Goal: Check status: Check status

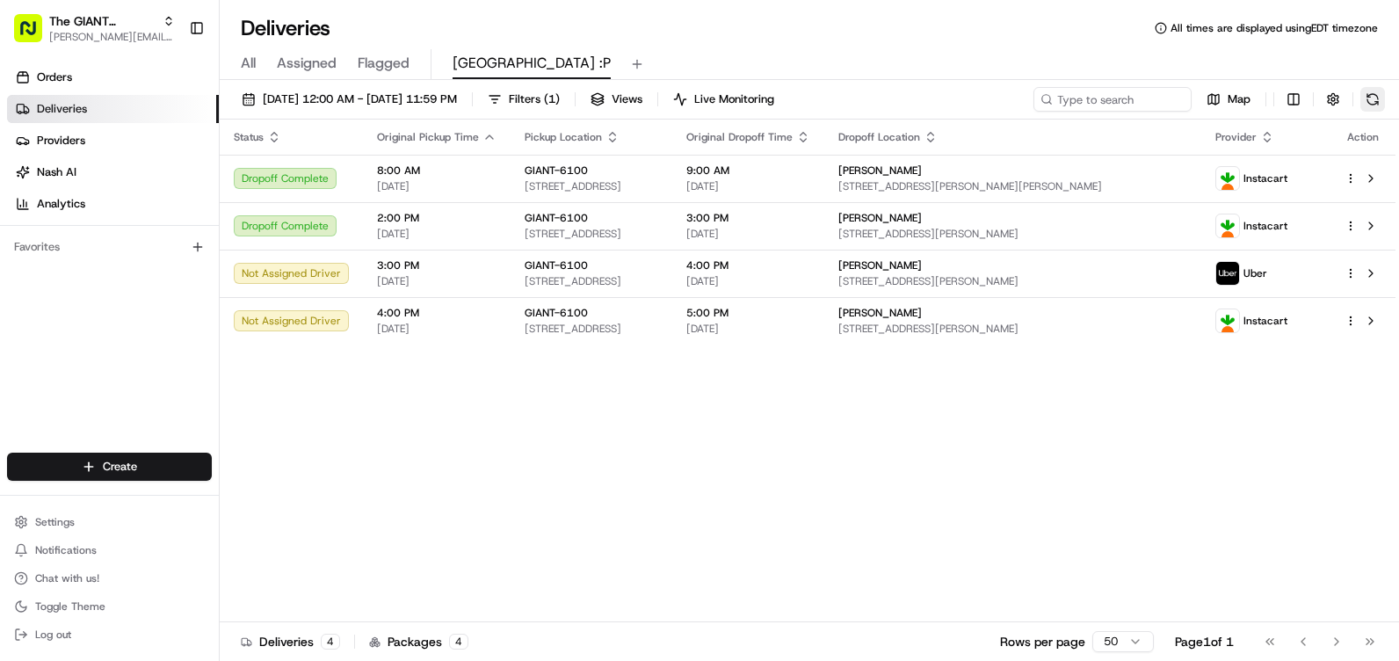
click at [1363, 101] on div "Map" at bounding box center [1210, 99] width 352 height 25
click at [1363, 101] on button at bounding box center [1373, 99] width 25 height 25
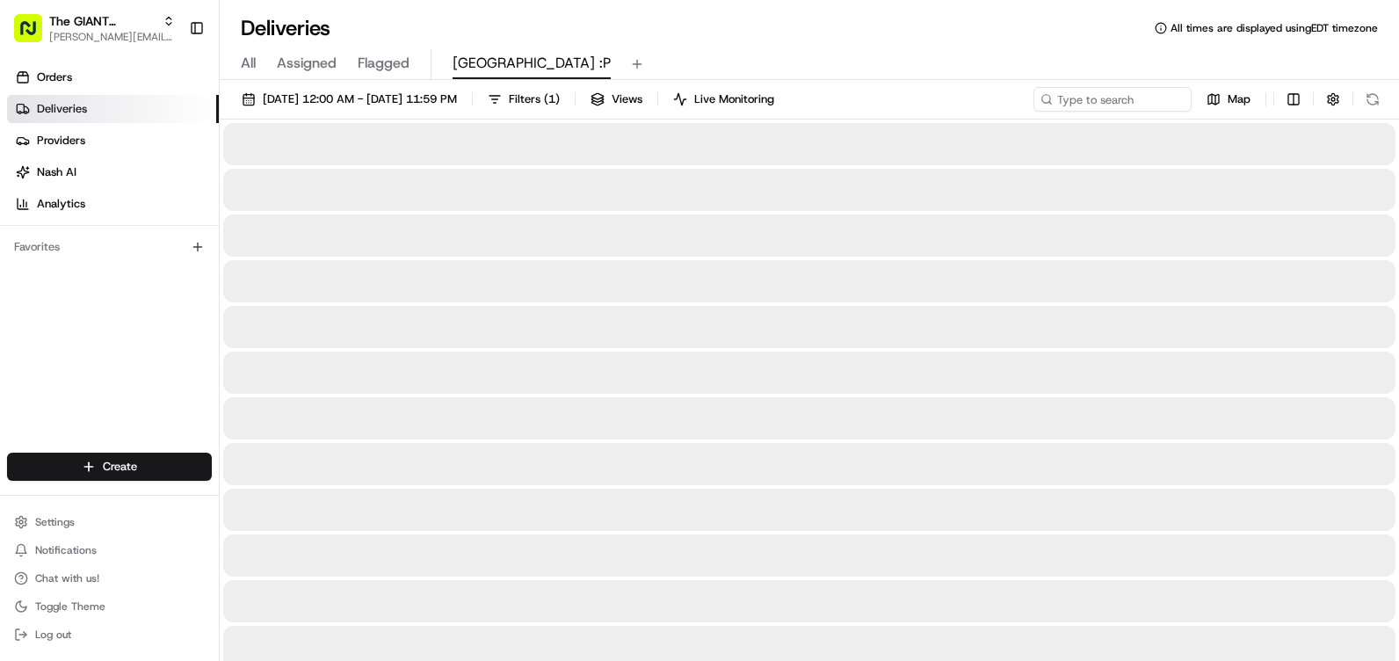
click at [1027, 474] on div at bounding box center [809, 464] width 1173 height 42
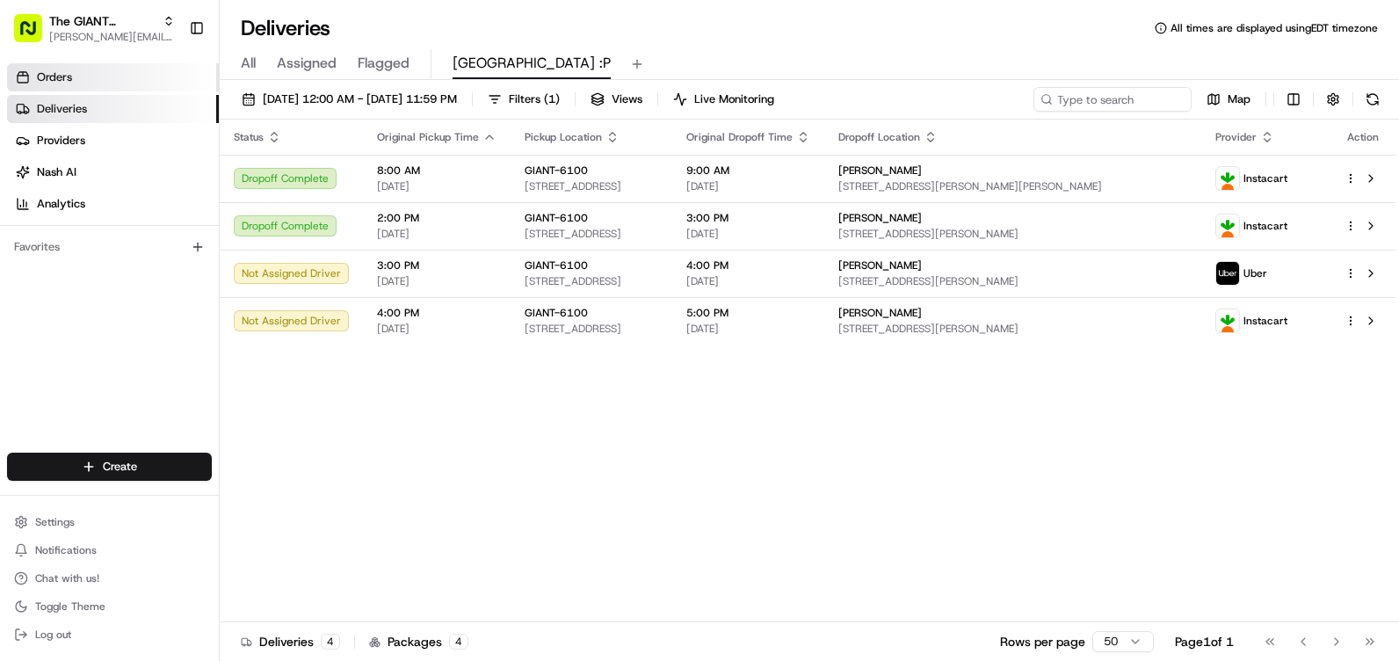
click at [116, 90] on link "Orders" at bounding box center [113, 77] width 212 height 28
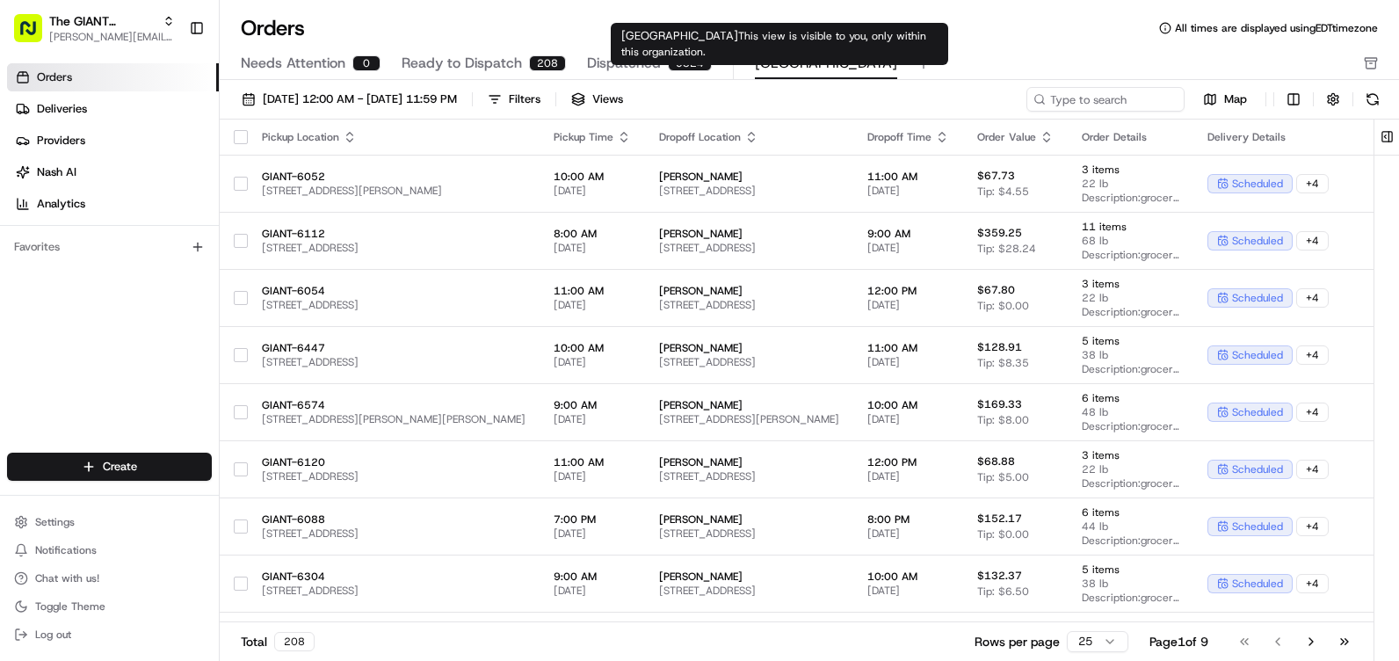
click at [775, 59] on span "[GEOGRAPHIC_DATA]" at bounding box center [826, 63] width 142 height 21
click at [782, 72] on span "[GEOGRAPHIC_DATA]" at bounding box center [826, 63] width 142 height 21
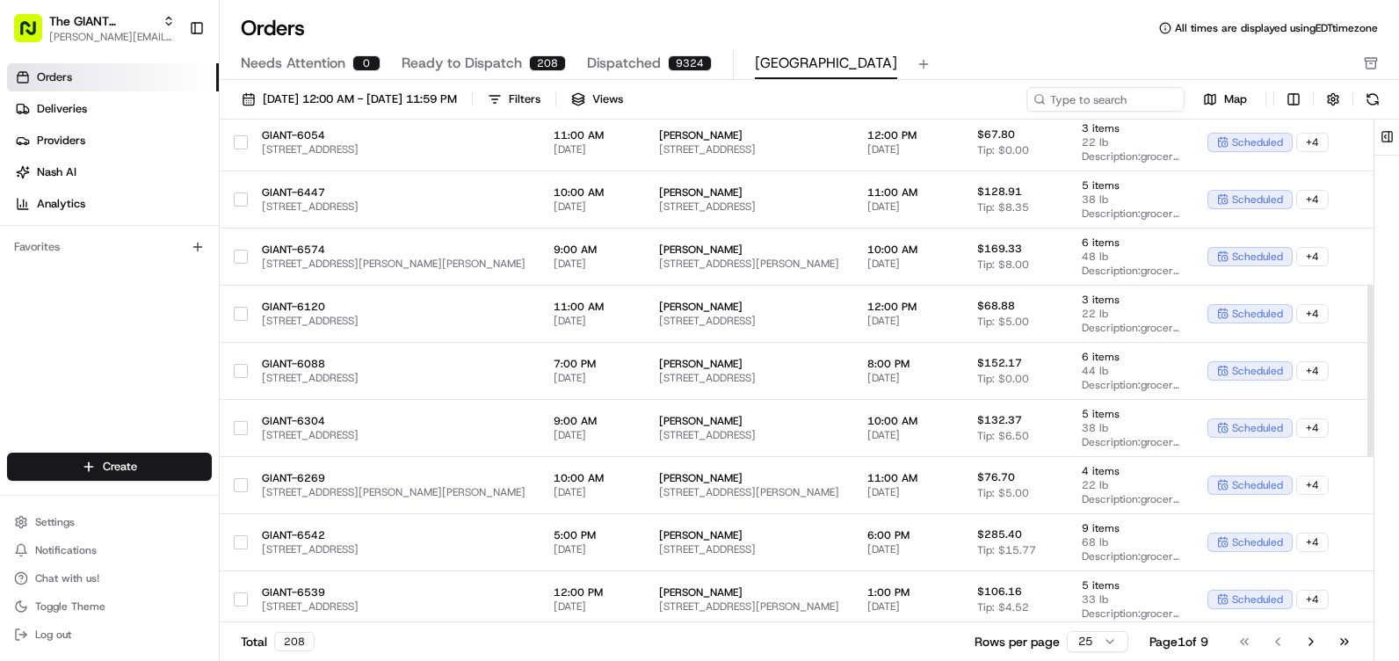
scroll to position [527, 0]
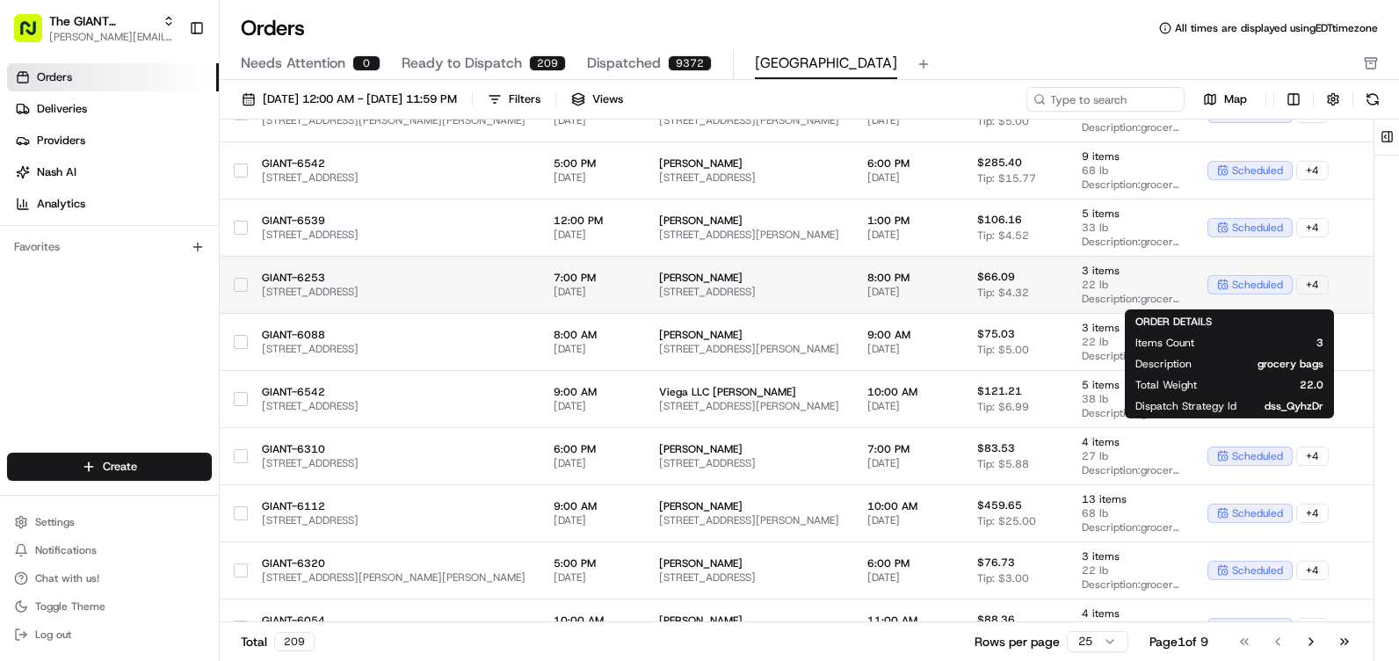
click at [1180, 270] on span "3 items" at bounding box center [1131, 271] width 98 height 14
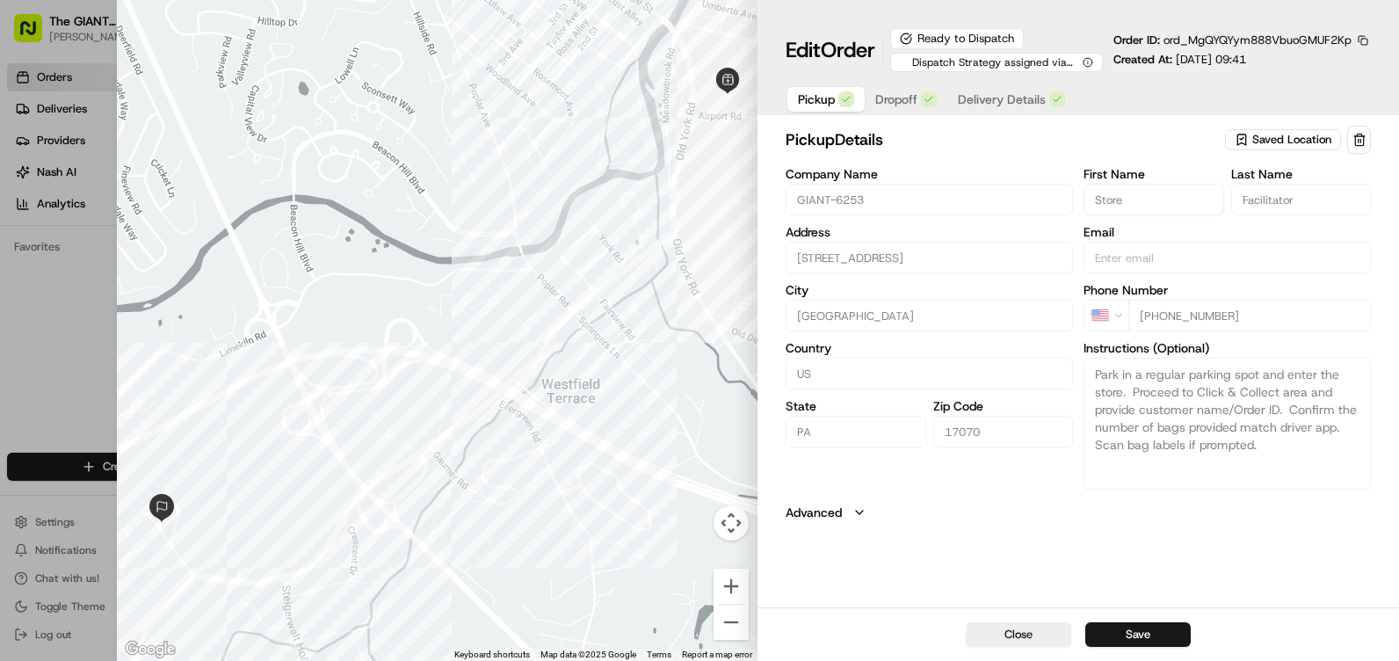
click at [997, 100] on span "Delivery Details" at bounding box center [1002, 100] width 88 height 18
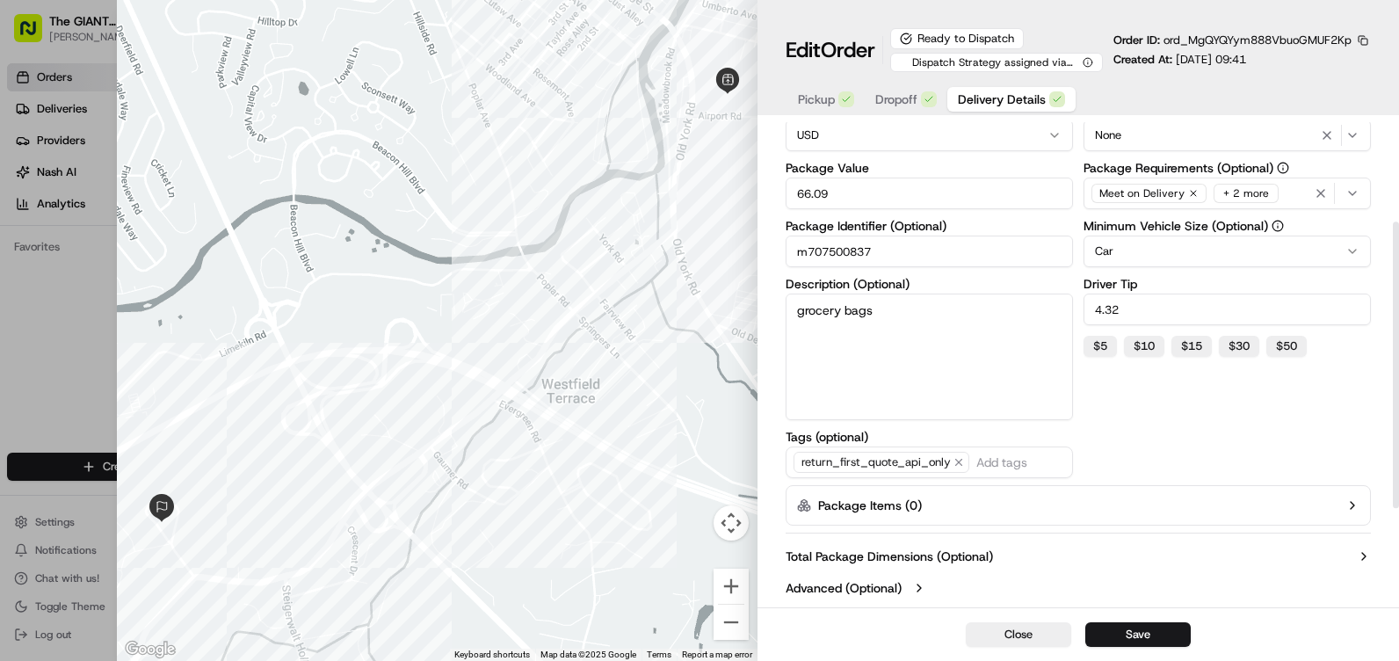
scroll to position [0, 0]
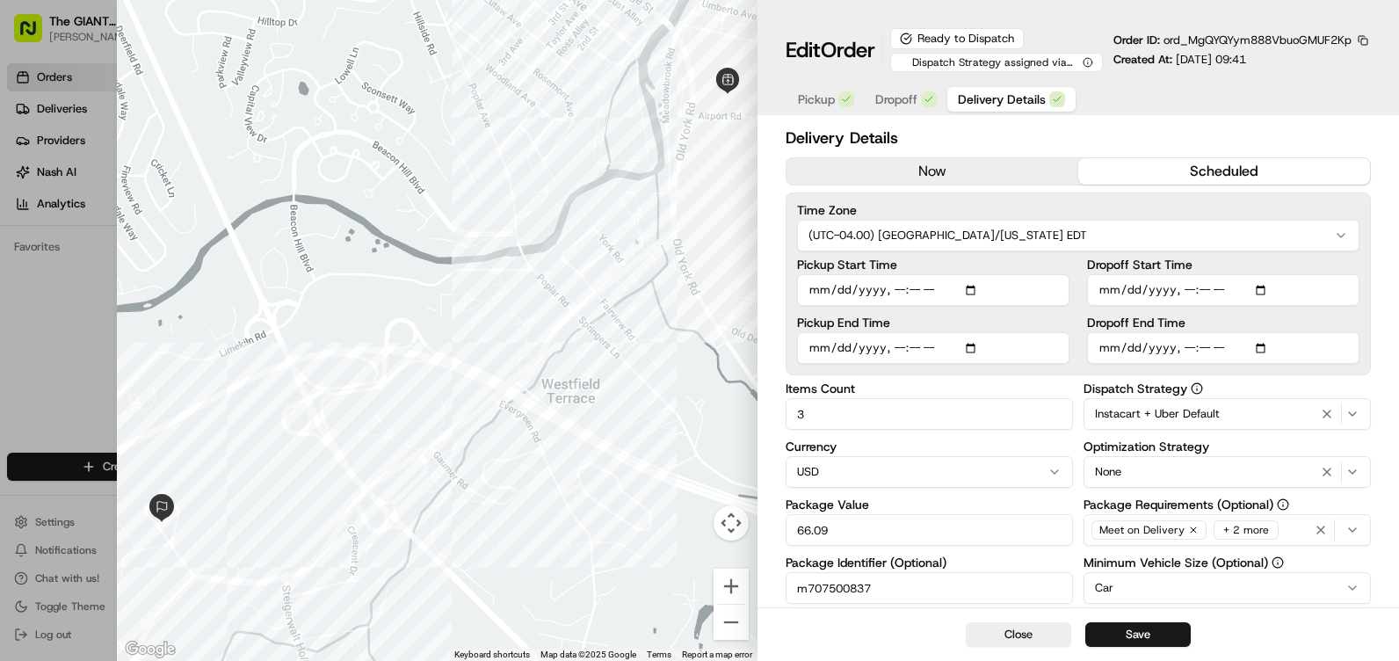
click at [17, 243] on div at bounding box center [699, 330] width 1399 height 661
type input "1"
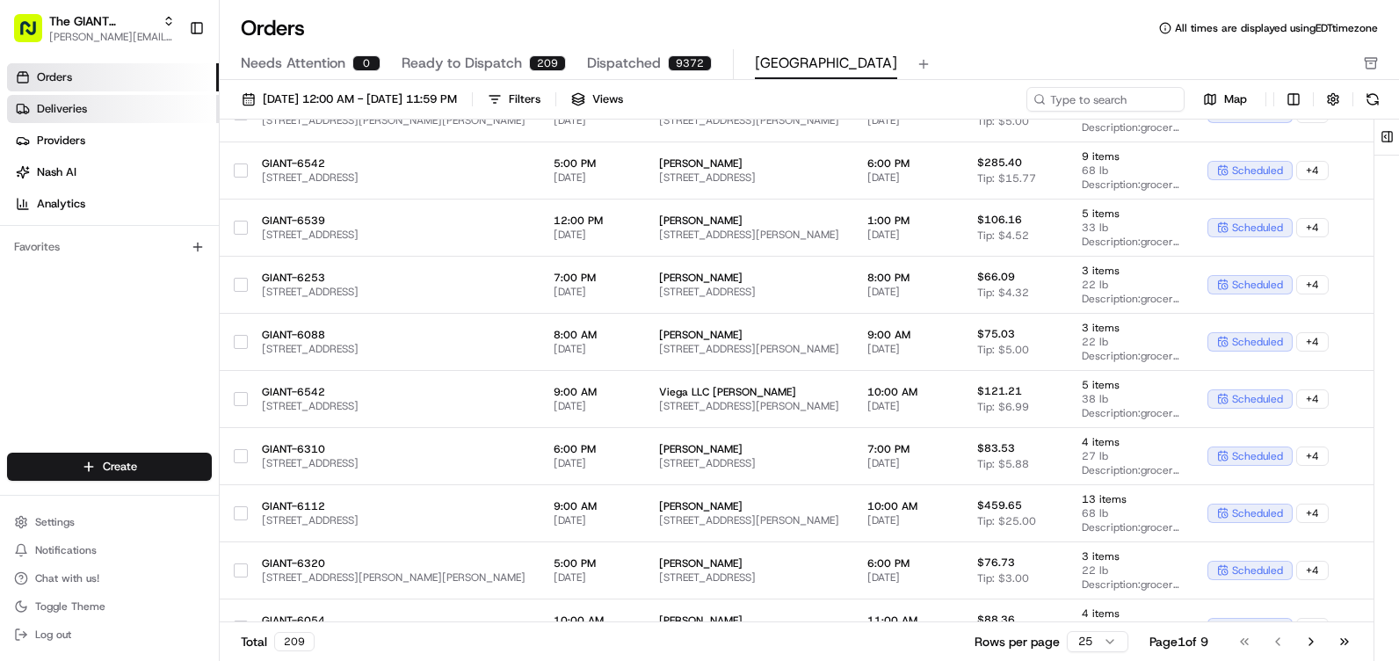
drag, startPoint x: 69, startPoint y: 98, endPoint x: 101, endPoint y: 98, distance: 32.5
click at [69, 98] on link "Deliveries" at bounding box center [113, 109] width 212 height 28
